Goal: Task Accomplishment & Management: Complete application form

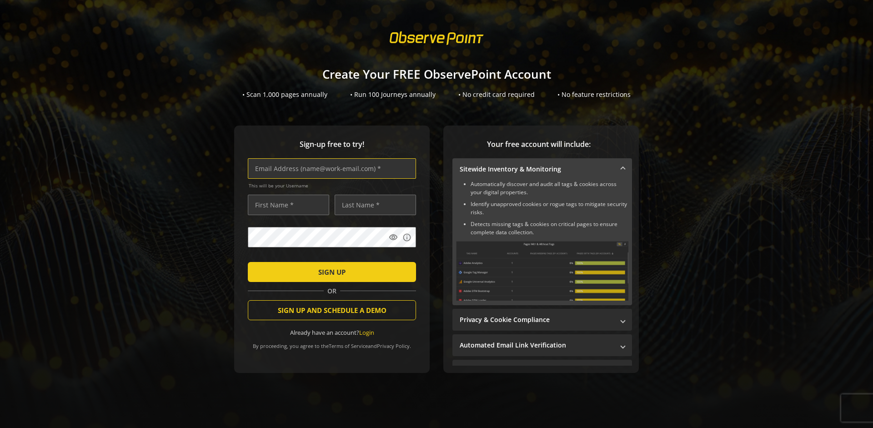
click at [330, 168] on input "text" at bounding box center [332, 168] width 168 height 20
type input "[EMAIL_ADDRESS][DOMAIN_NAME]"
click at [286, 205] on input "text" at bounding box center [288, 205] width 81 height 20
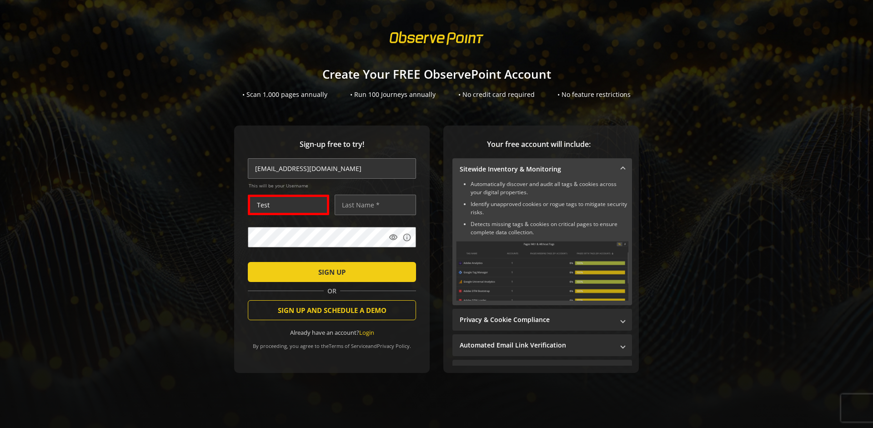
type input "Test"
click at [373, 205] on input "text" at bounding box center [375, 205] width 81 height 20
type input "Test"
click at [330, 271] on span "SIGN UP" at bounding box center [331, 272] width 27 height 16
